Goal: Contribute content

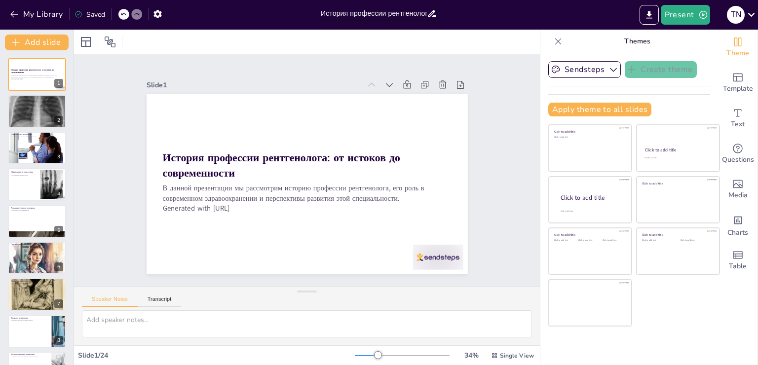
checkbox input "true"
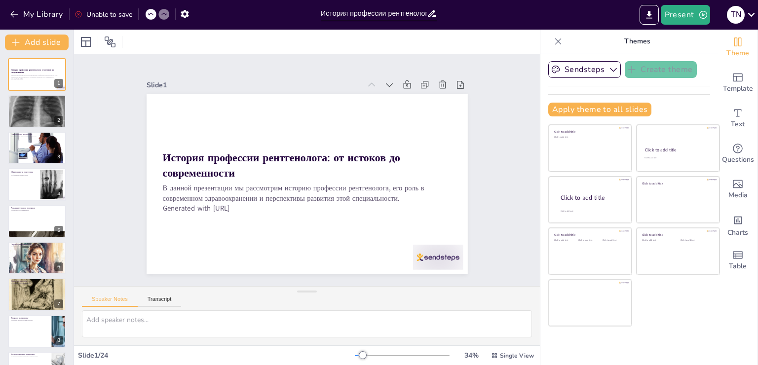
checkbox input "true"
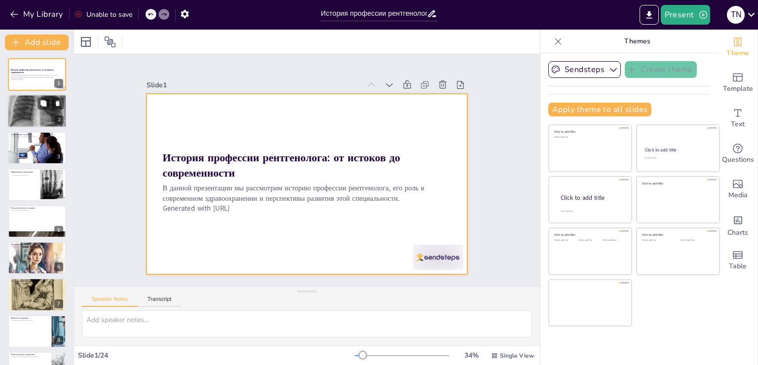
checkbox input "true"
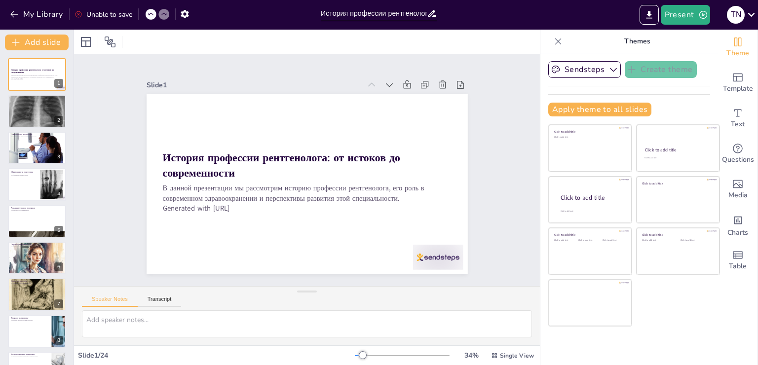
checkbox input "true"
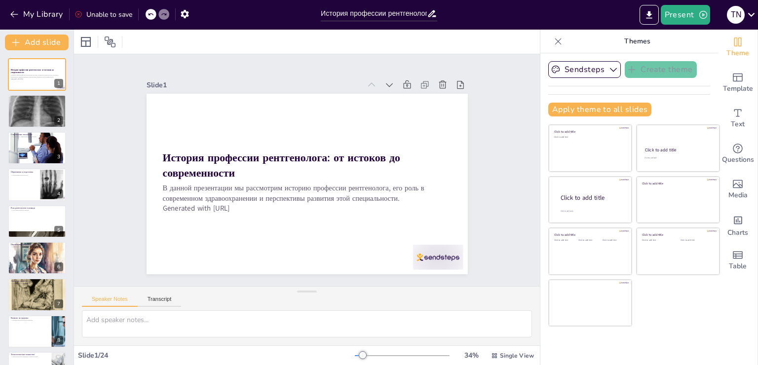
checkbox input "true"
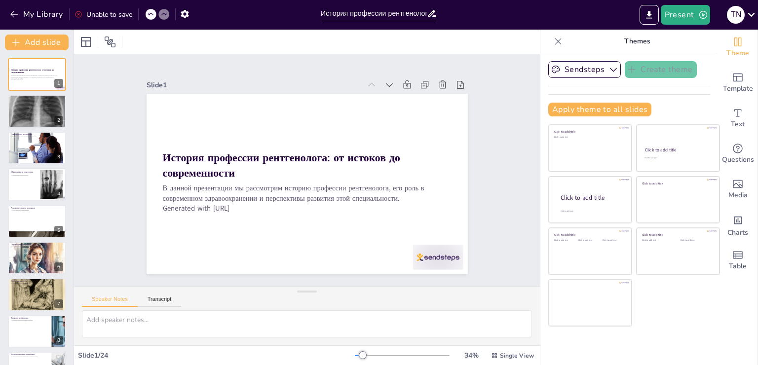
checkbox input "true"
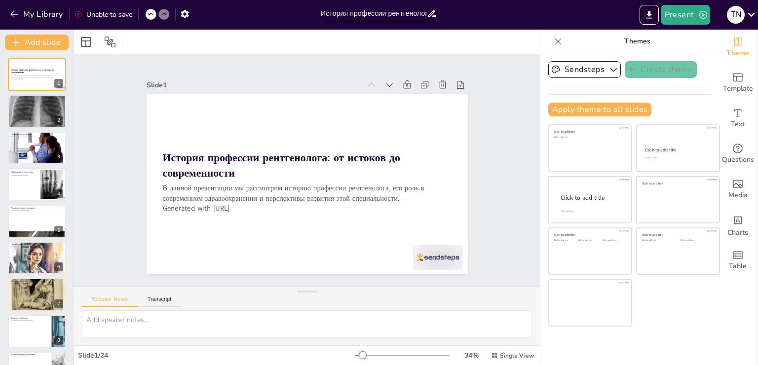
checkbox input "true"
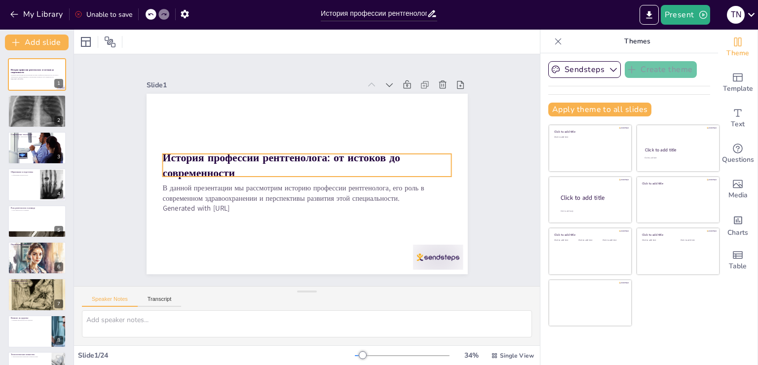
checkbox input "true"
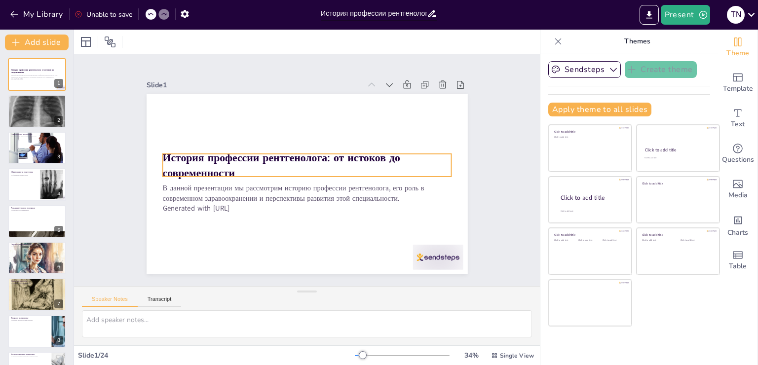
checkbox input "true"
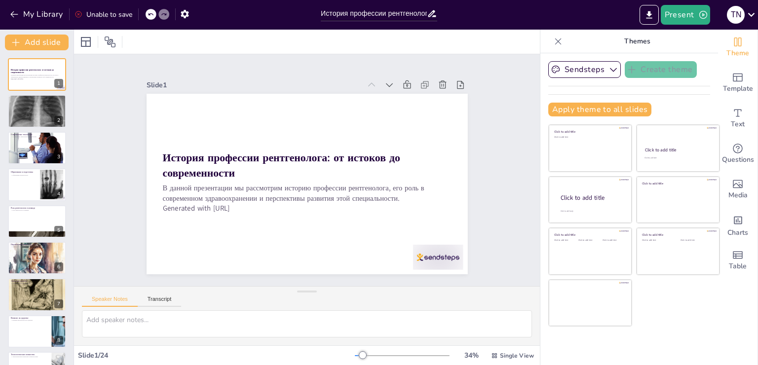
checkbox input "true"
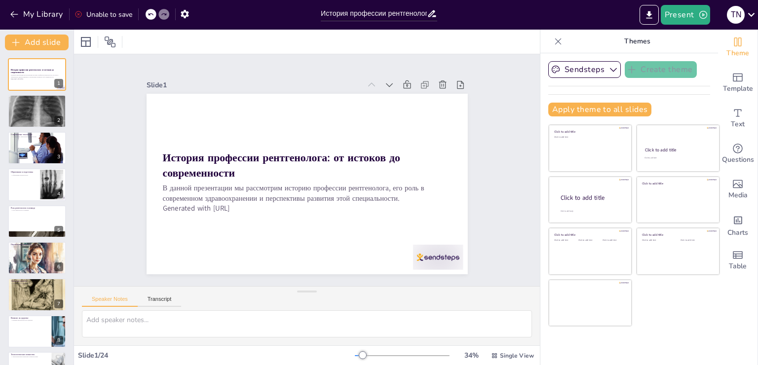
checkbox input "true"
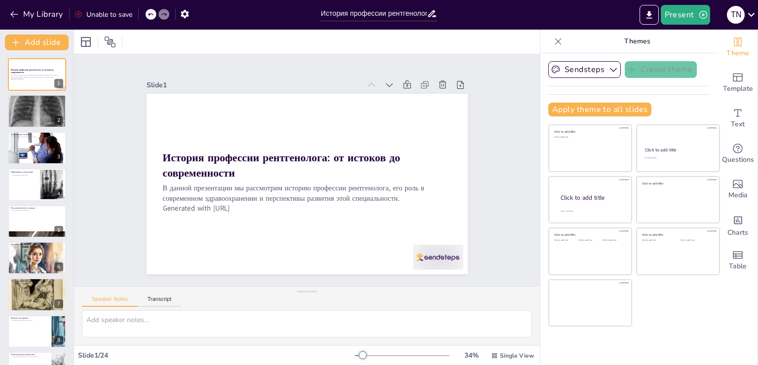
checkbox input "true"
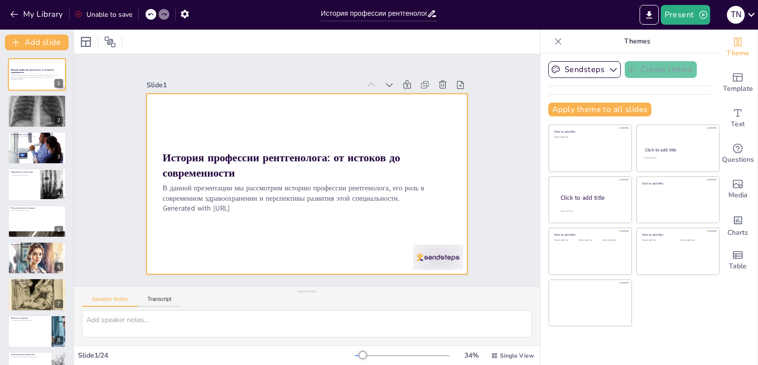
checkbox input "true"
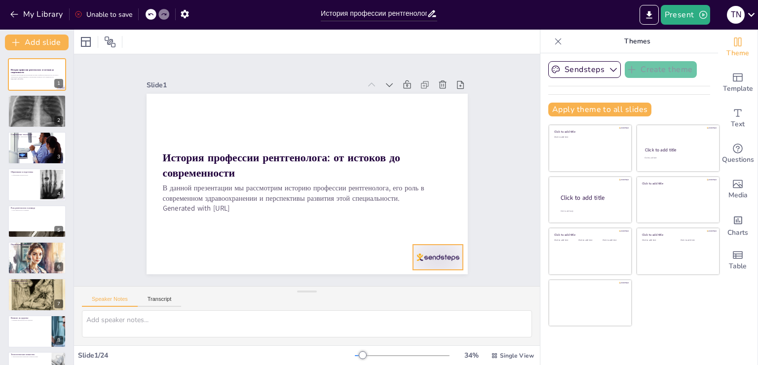
checkbox input "true"
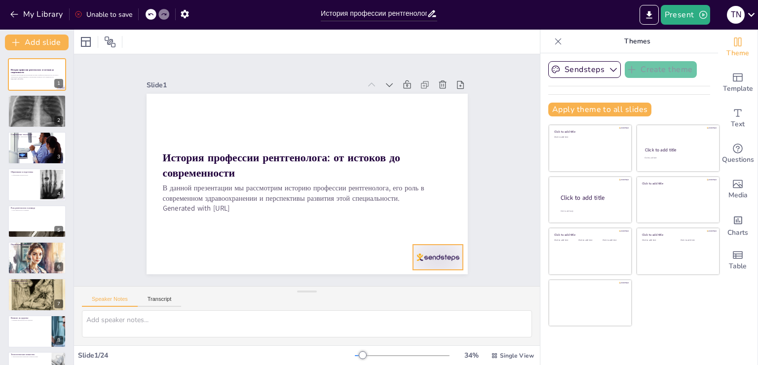
checkbox input "true"
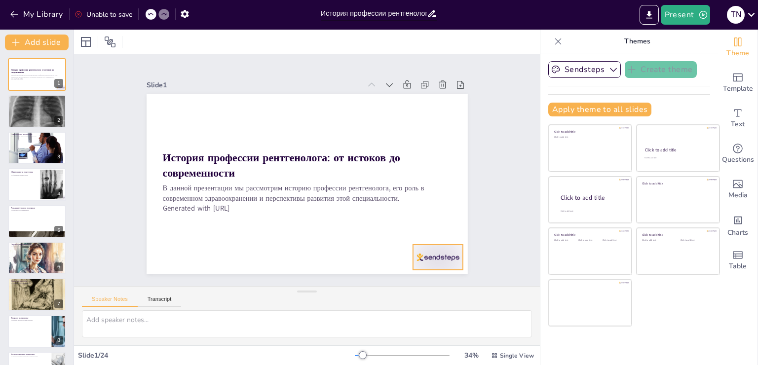
checkbox input "true"
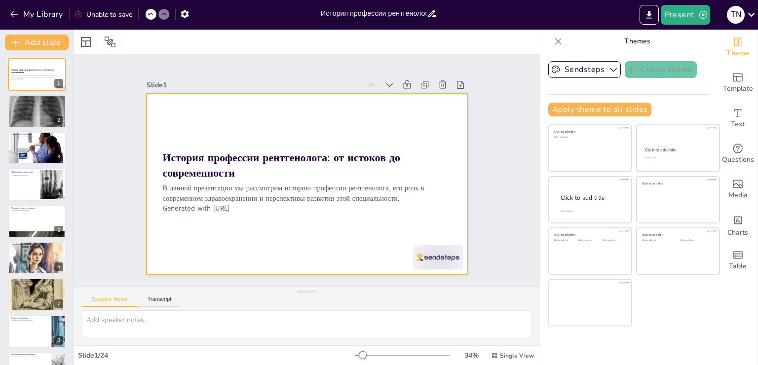
checkbox input "true"
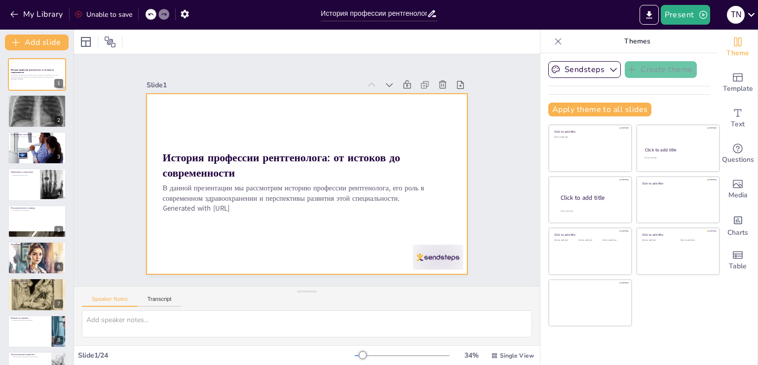
checkbox input "true"
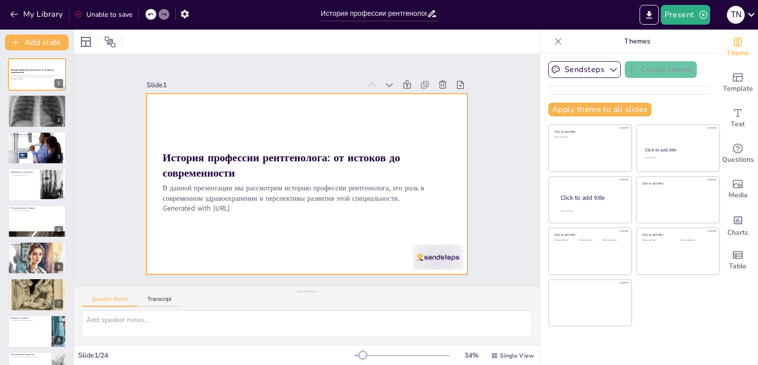
checkbox input "true"
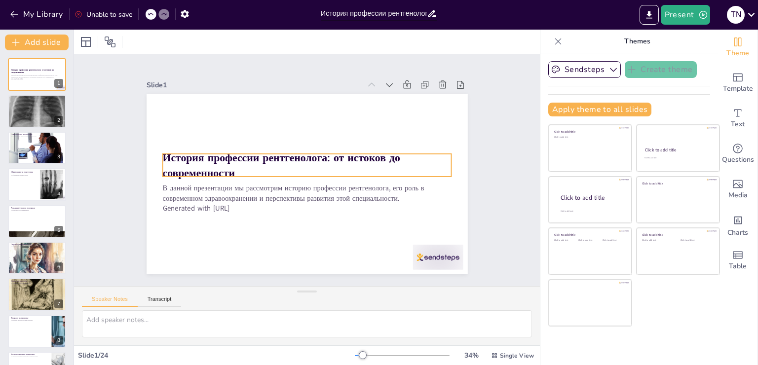
checkbox input "true"
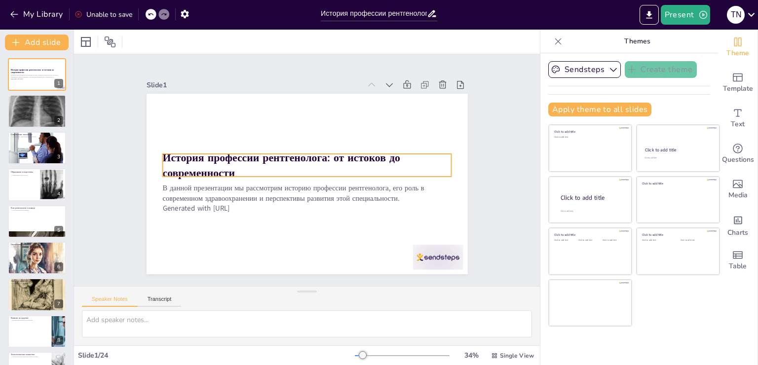
checkbox input "true"
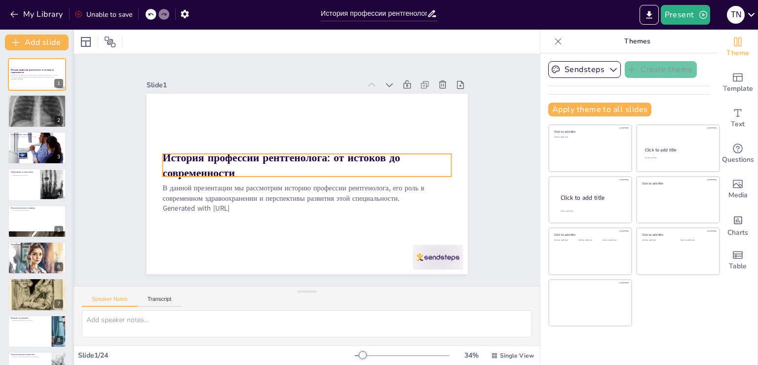
checkbox input "true"
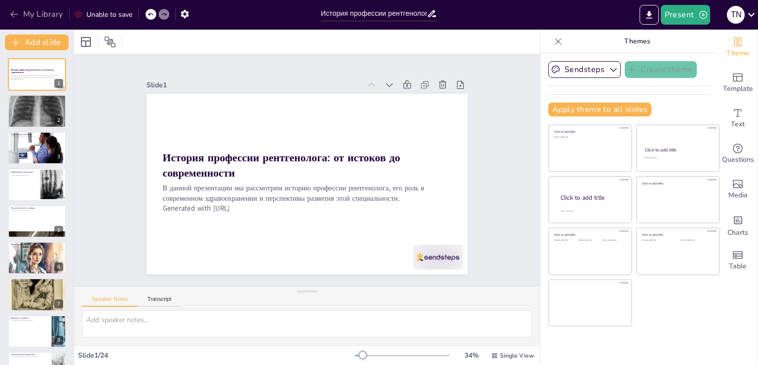
click at [16, 12] on icon "button" at bounding box center [14, 14] width 10 height 10
